Goal: Task Accomplishment & Management: Manage account settings

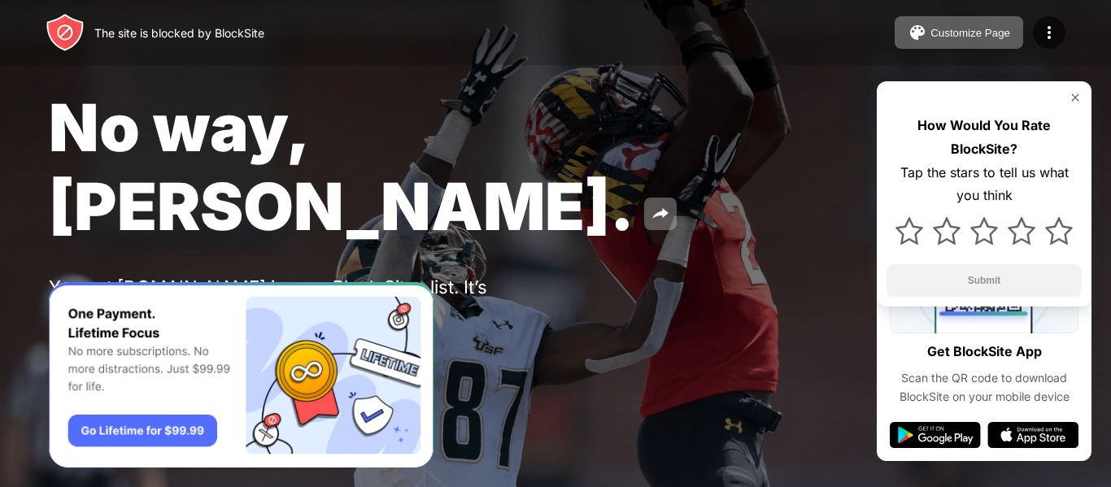
click at [1075, 94] on img at bounding box center [1074, 97] width 13 height 13
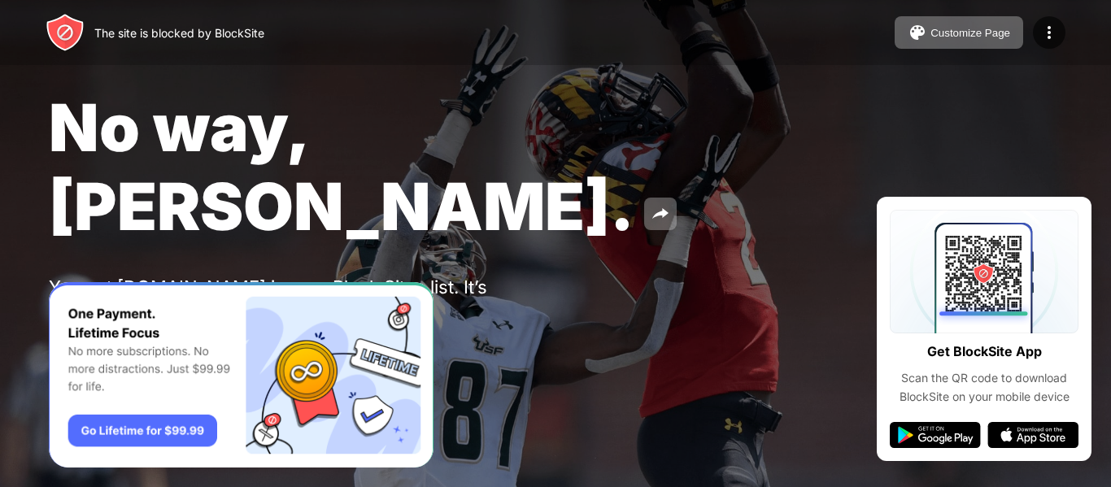
click at [59, 341] on img at bounding box center [65, 351] width 20 height 20
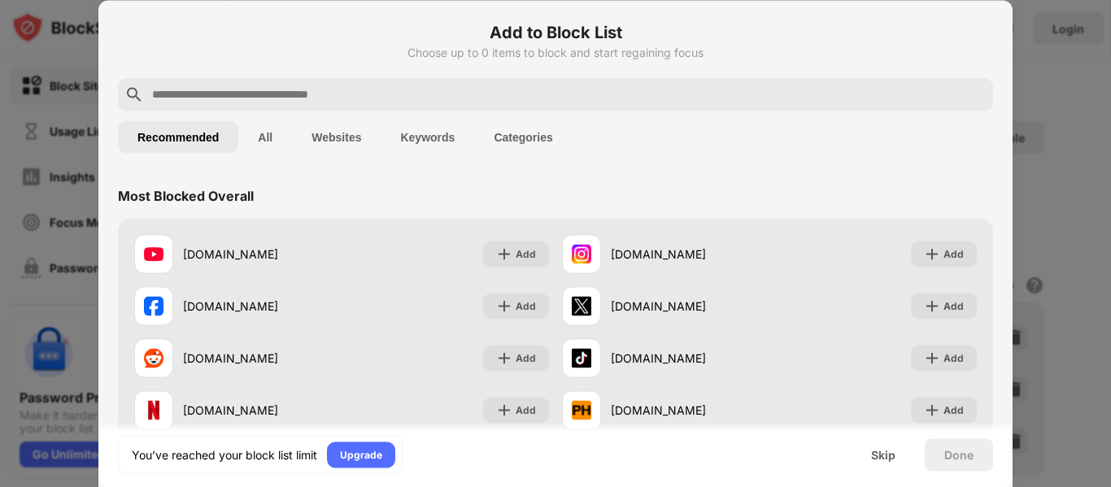
click at [285, 95] on input "text" at bounding box center [568, 95] width 836 height 20
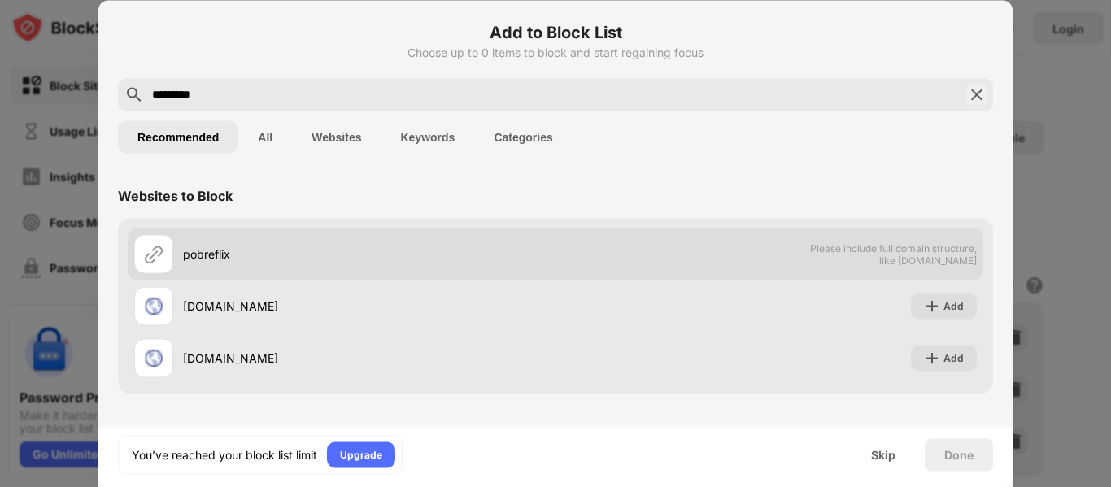
type input "*********"
click at [193, 263] on div "pobreflix" at bounding box center [344, 253] width 421 height 39
click at [200, 234] on div "pobreflix" at bounding box center [344, 253] width 421 height 39
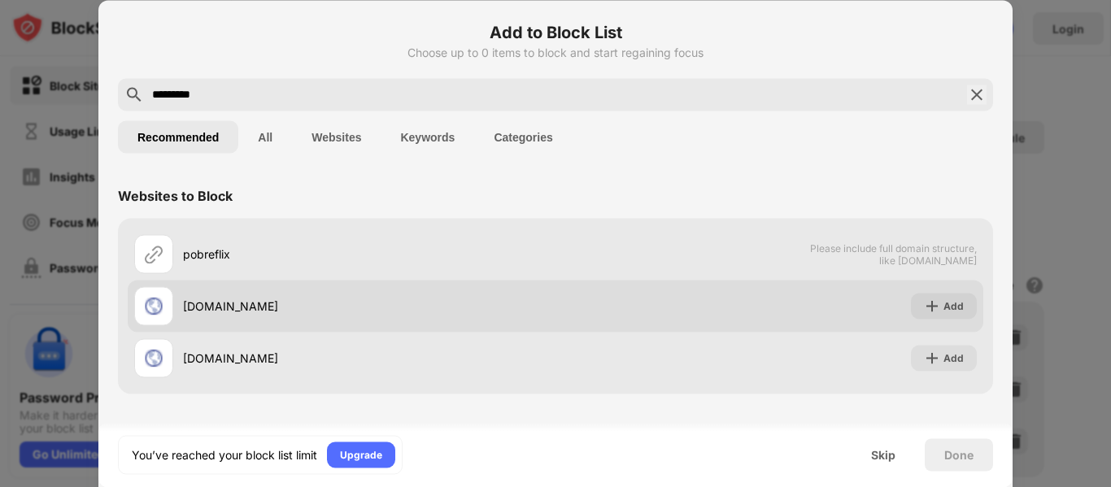
click at [202, 316] on div "pobreflix.io" at bounding box center [344, 305] width 421 height 39
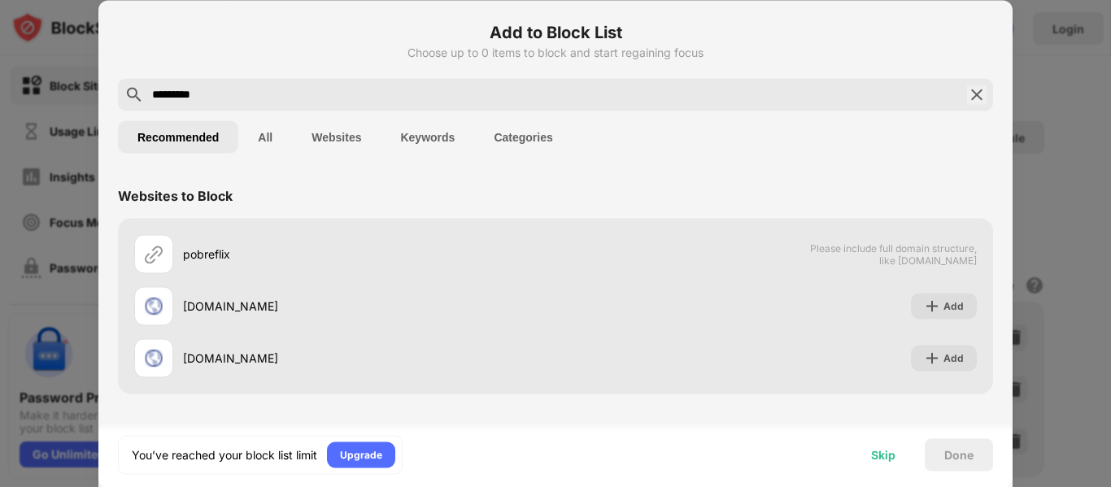
click at [882, 454] on div "Skip" at bounding box center [883, 454] width 24 height 13
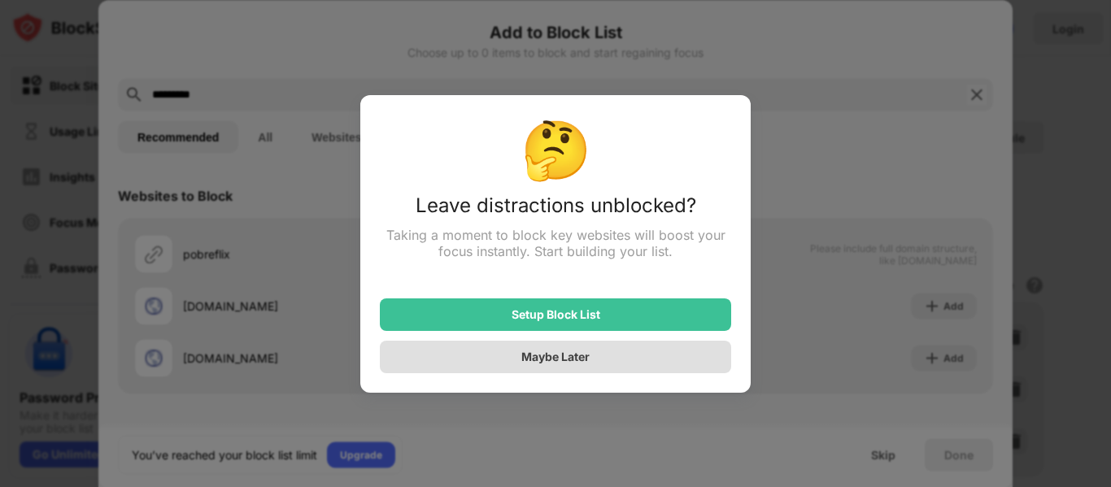
click at [554, 367] on div "Maybe Later" at bounding box center [555, 357] width 351 height 33
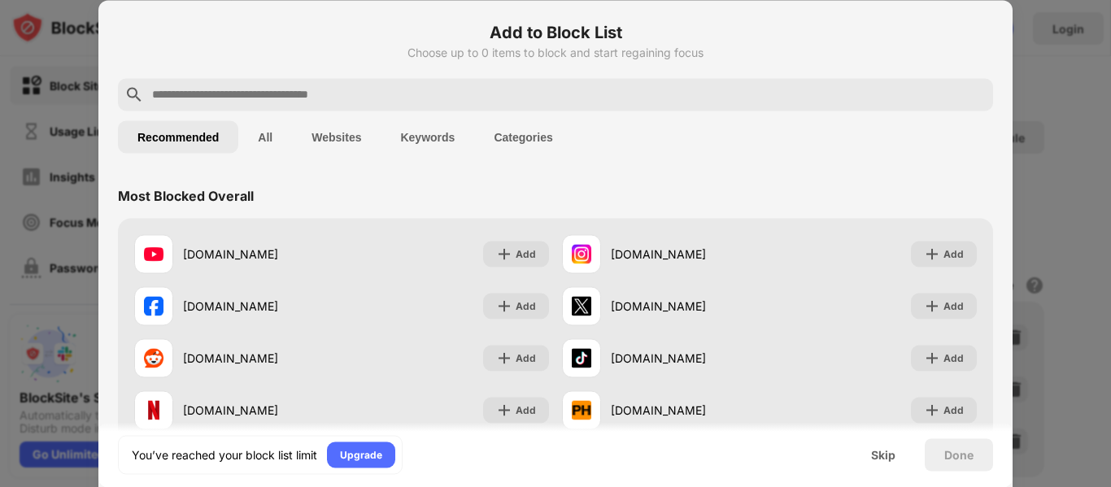
click at [330, 141] on button "Websites" at bounding box center [336, 136] width 89 height 33
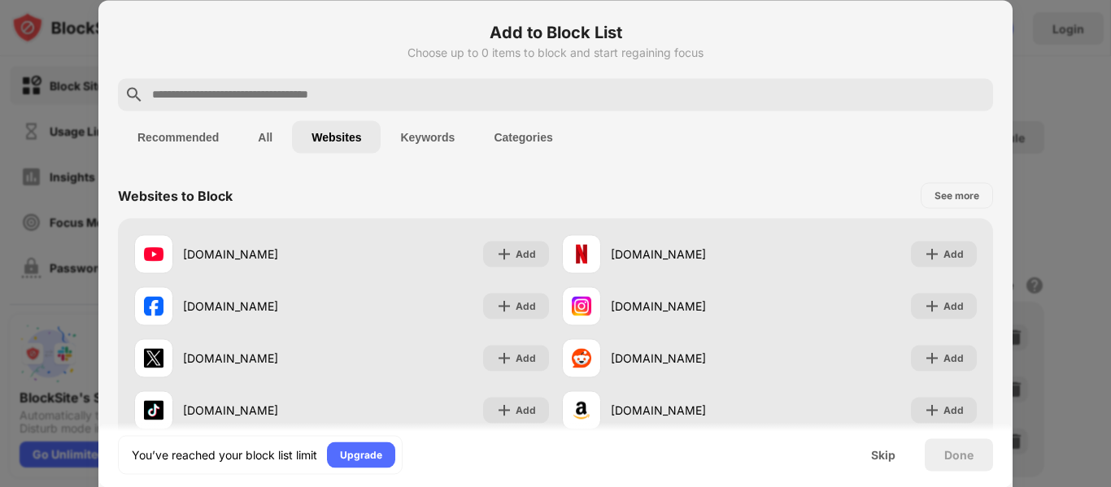
click at [324, 133] on button "Websites" at bounding box center [336, 136] width 89 height 33
click at [376, 100] on input "text" at bounding box center [568, 95] width 836 height 20
paste input "**********"
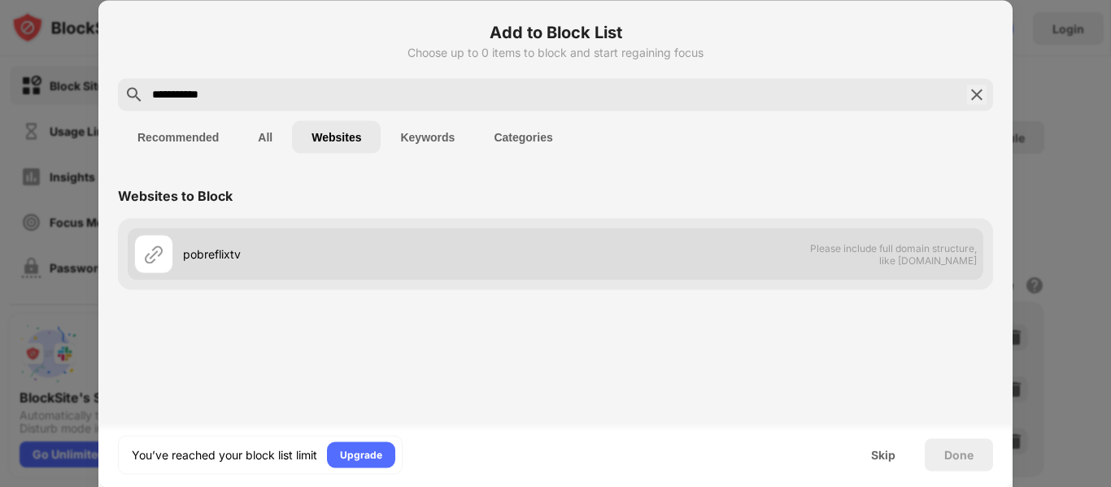
type input "**********"
click at [224, 262] on div "pobreflixtv" at bounding box center [369, 254] width 372 height 17
click at [220, 258] on div "pobreflixtv" at bounding box center [369, 254] width 372 height 17
click at [160, 255] on img at bounding box center [154, 254] width 20 height 20
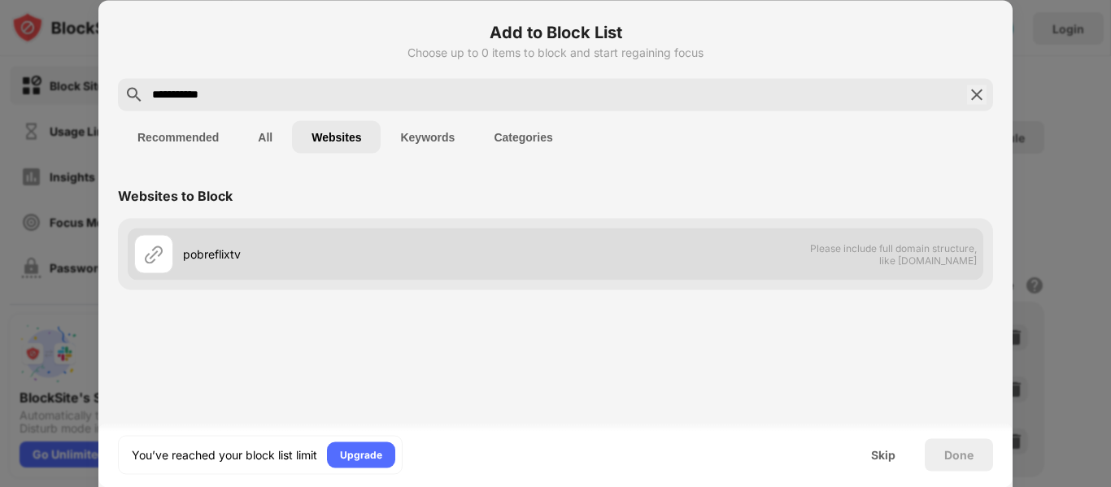
click at [160, 255] on img at bounding box center [154, 254] width 20 height 20
drag, startPoint x: 160, startPoint y: 255, endPoint x: 524, endPoint y: 262, distance: 364.3
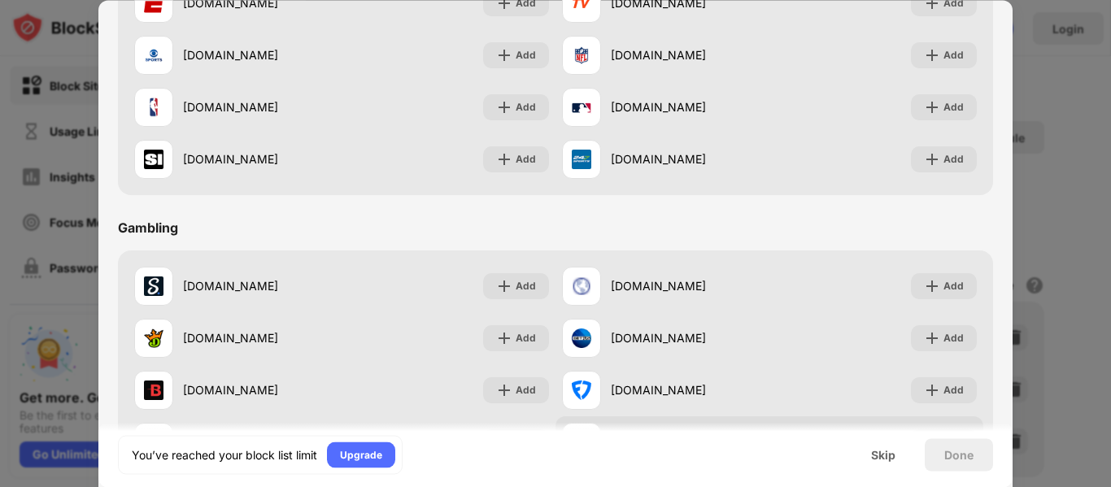
scroll to position [1704, 0]
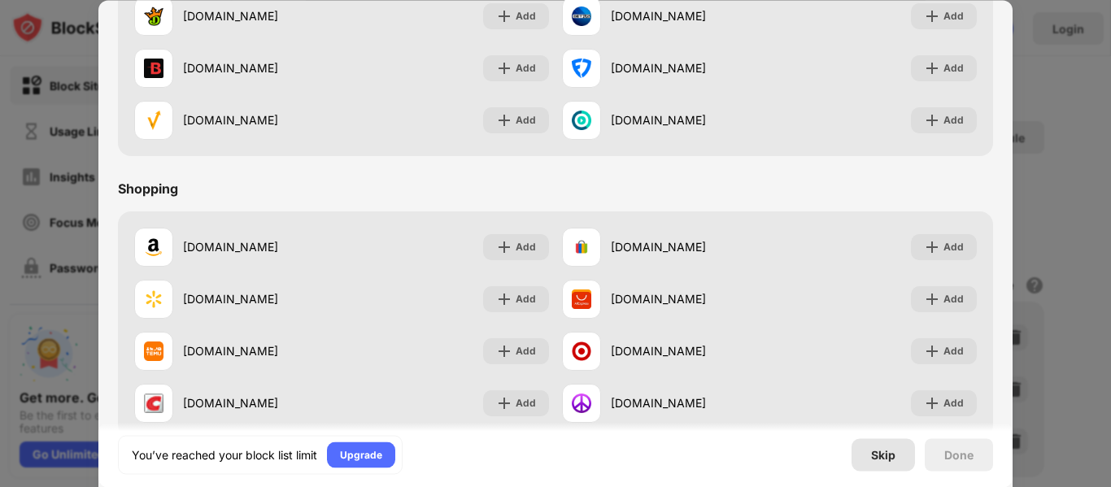
click at [887, 452] on div "Skip" at bounding box center [883, 454] width 24 height 13
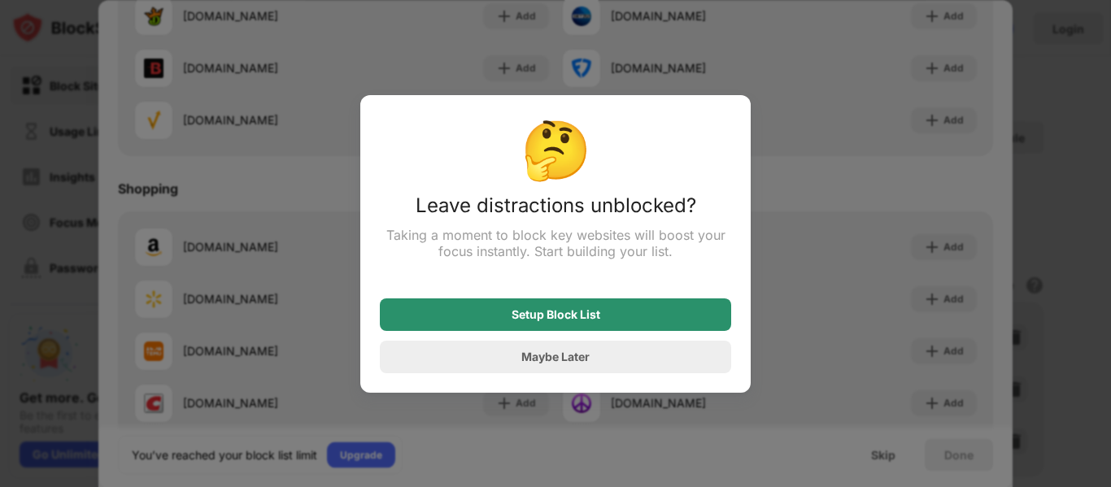
click at [550, 315] on div "Setup Block List" at bounding box center [555, 314] width 89 height 13
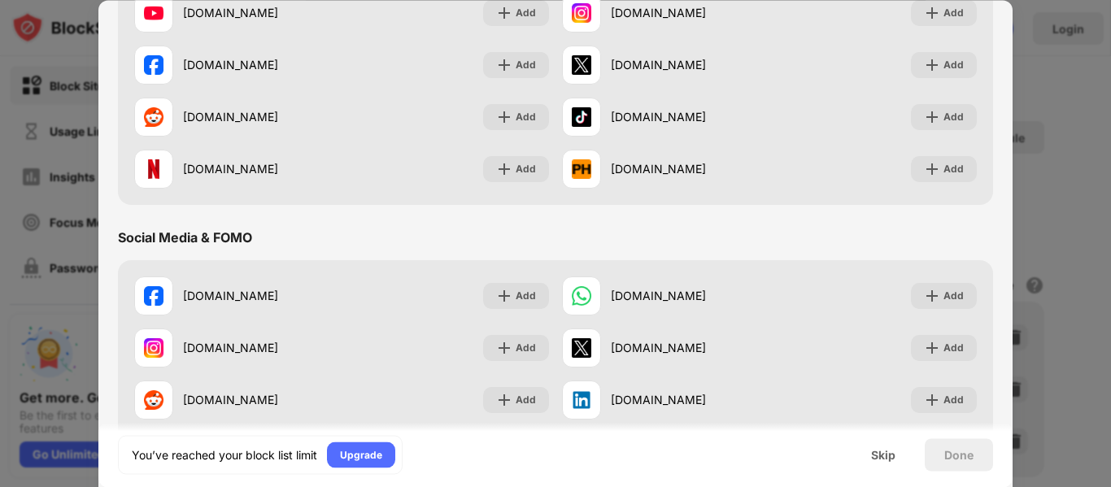
scroll to position [0, 0]
